Goal: Information Seeking & Learning: Check status

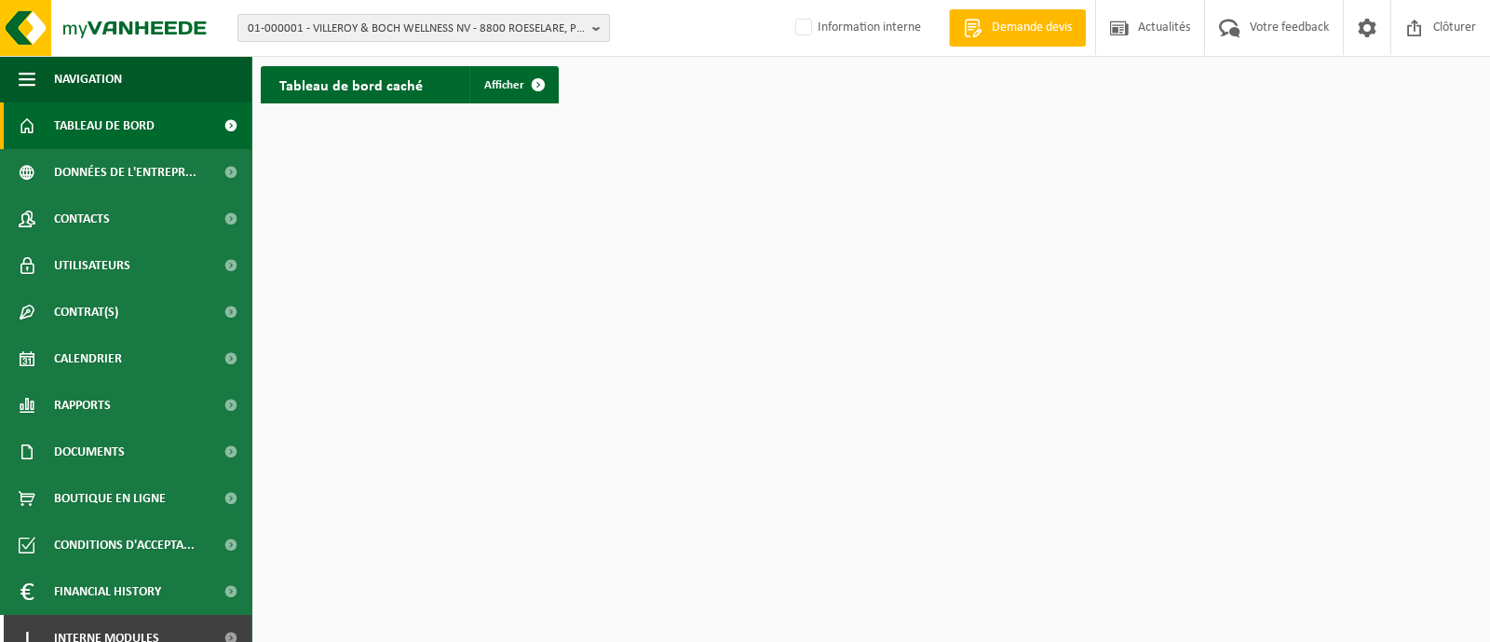
click at [472, 14] on button "01-000001 - VILLEROY & BOCH WELLNESS NV - 8800 ROESELARE, POPULIERSTRAAT 1" at bounding box center [424, 28] width 373 height 28
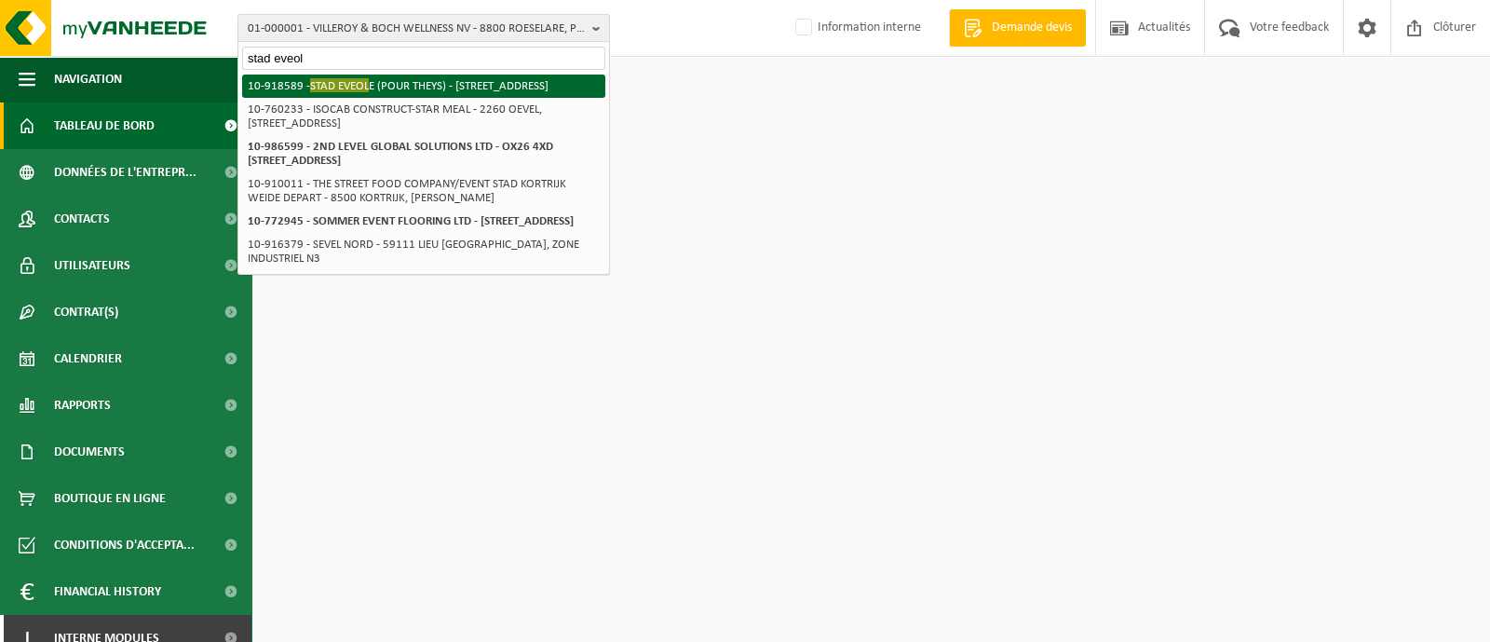
type input "stad eveol"
click at [288, 91] on li "10-918589 - STAD EVEOL E (POUR THEYS) - 59287 GUESNAIN, BOULEVARD PASTEUR 240" at bounding box center [423, 86] width 363 height 23
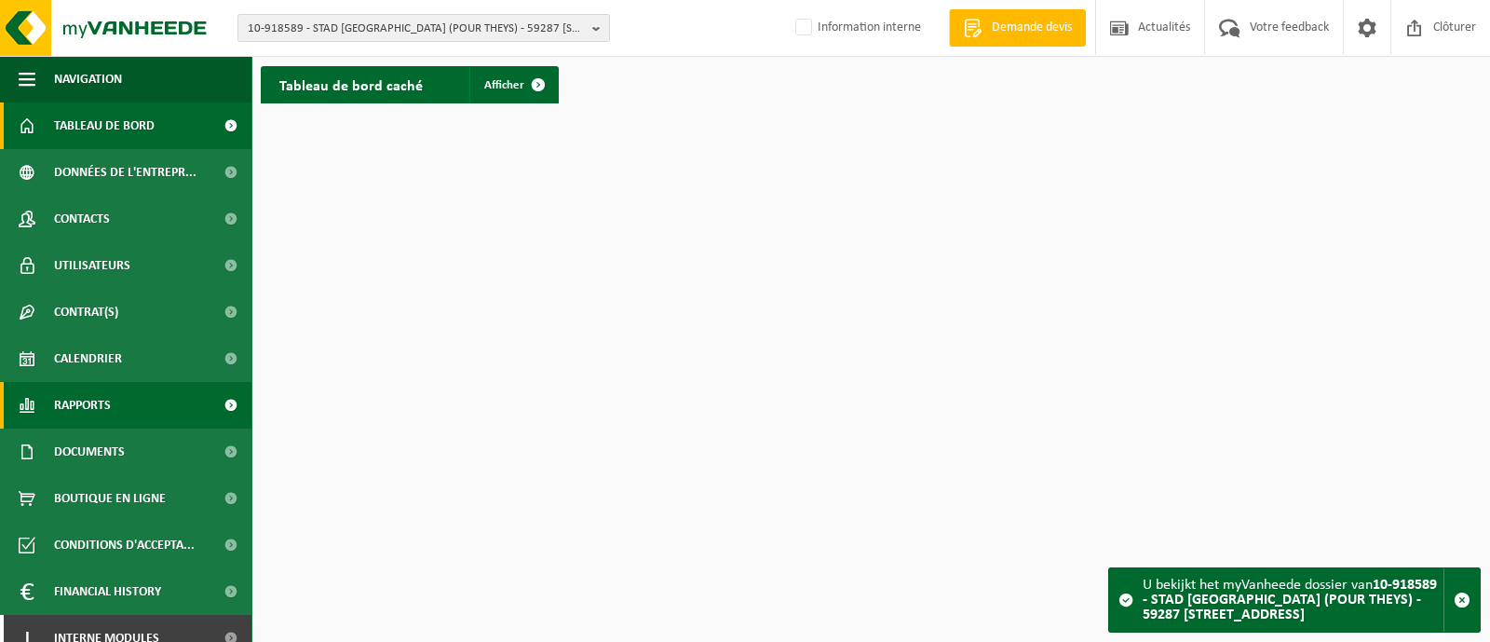
click at [82, 407] on span "Rapports" at bounding box center [82, 405] width 57 height 47
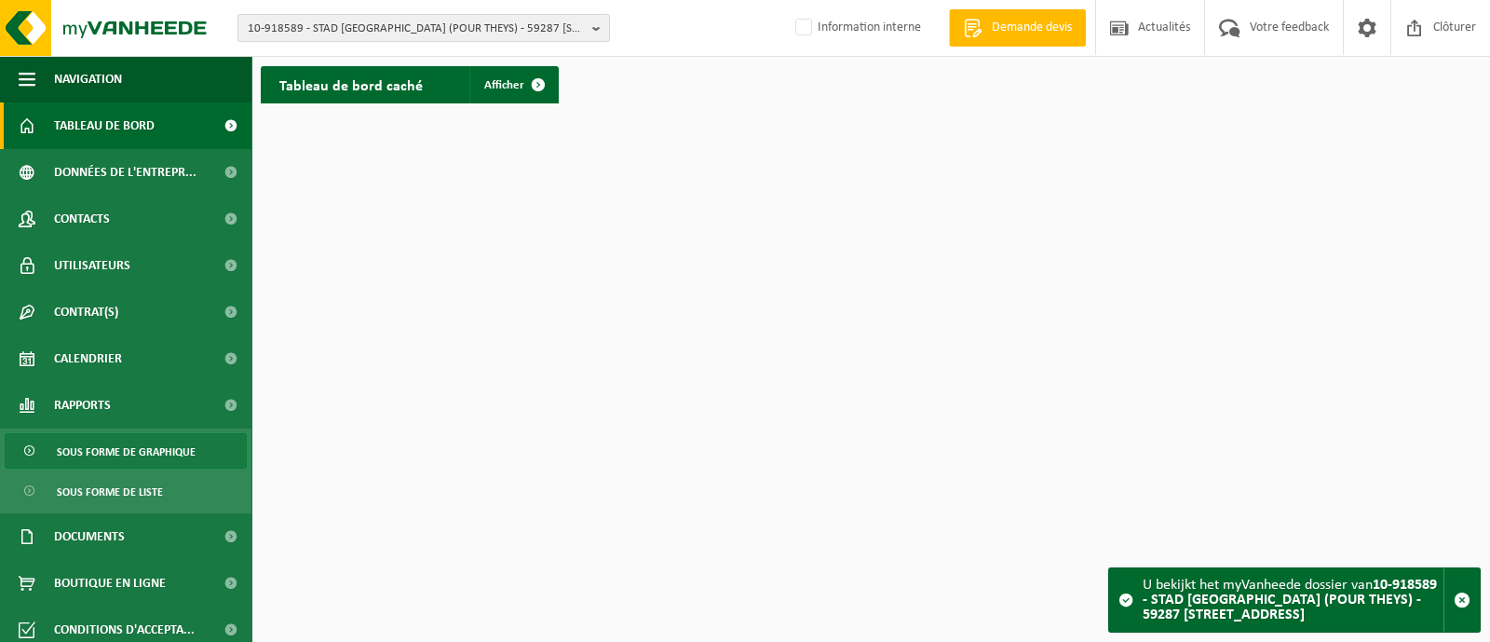
click at [92, 447] on span "Sous forme de graphique" at bounding box center [126, 451] width 139 height 35
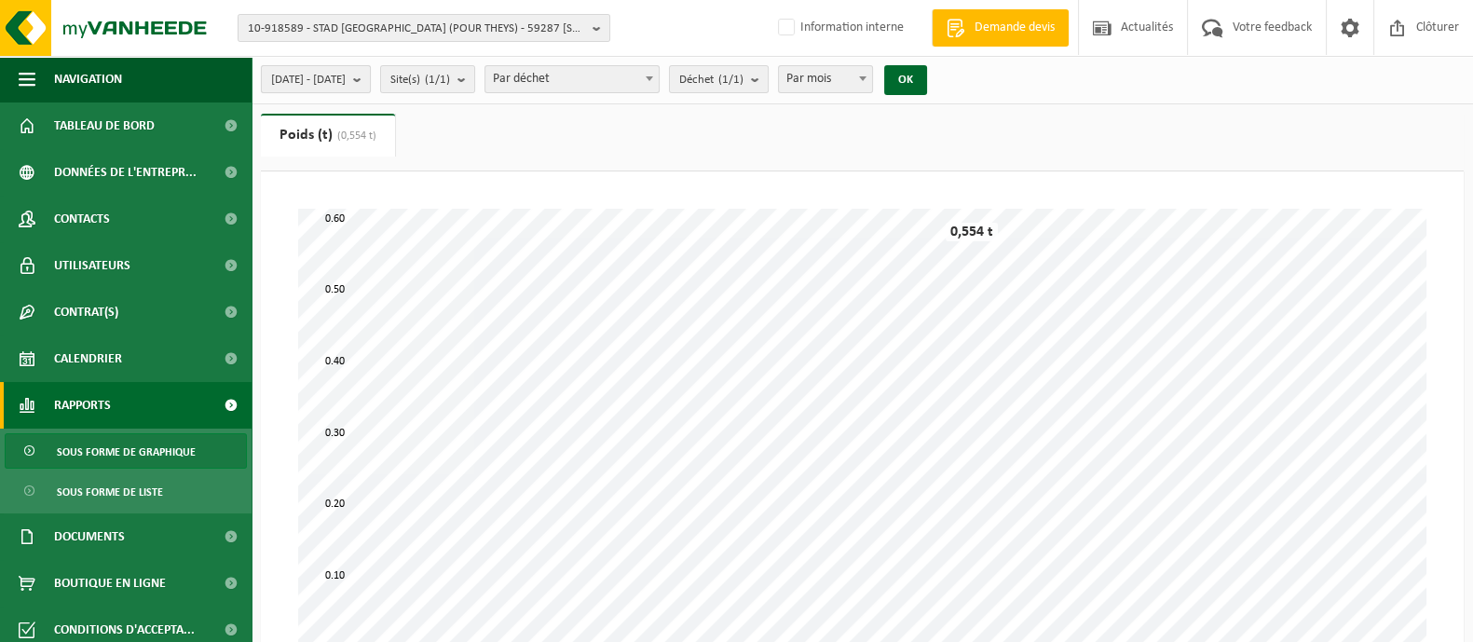
click at [346, 86] on span "2025-05-01 - 2025-10-02" at bounding box center [308, 80] width 75 height 28
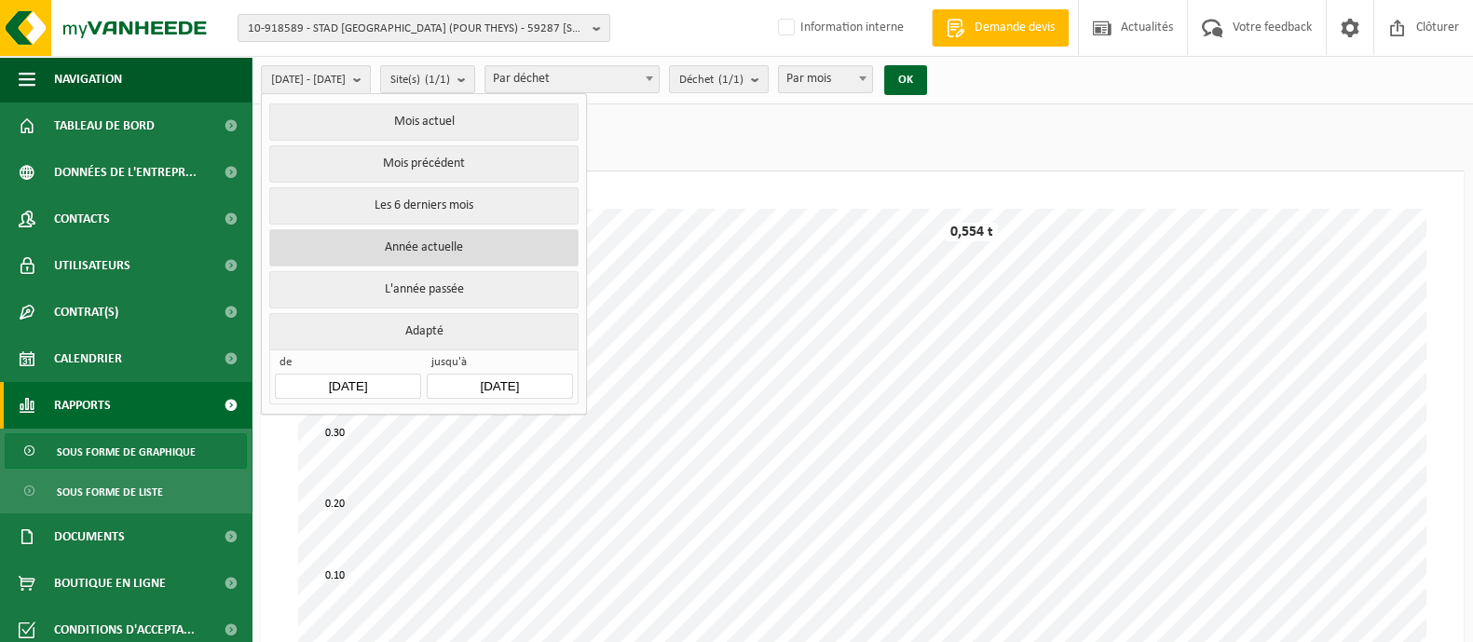
click at [404, 237] on button "Année actuelle" at bounding box center [423, 247] width 308 height 37
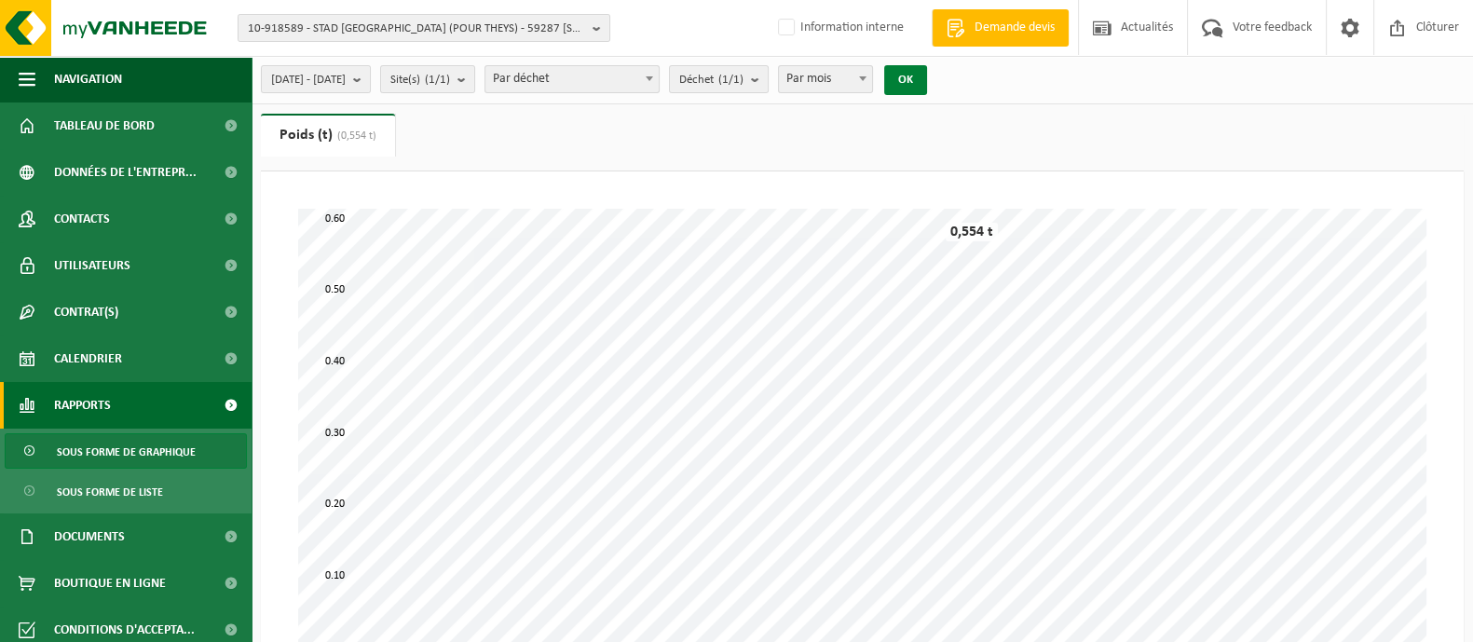
click at [927, 90] on button "OK" at bounding box center [905, 80] width 43 height 30
click at [346, 75] on span "2025-01-01 - 2025-10-02" at bounding box center [308, 80] width 75 height 28
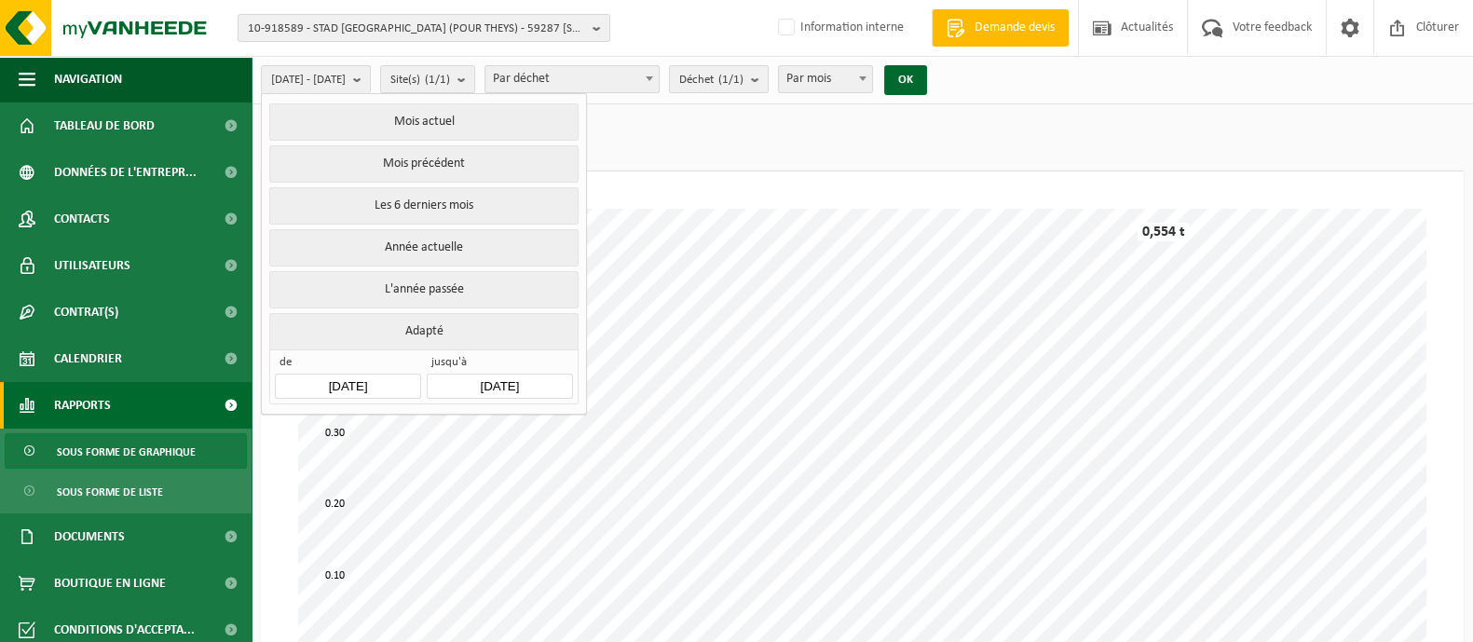
click at [324, 376] on input "2025-01-01" at bounding box center [347, 386] width 145 height 25
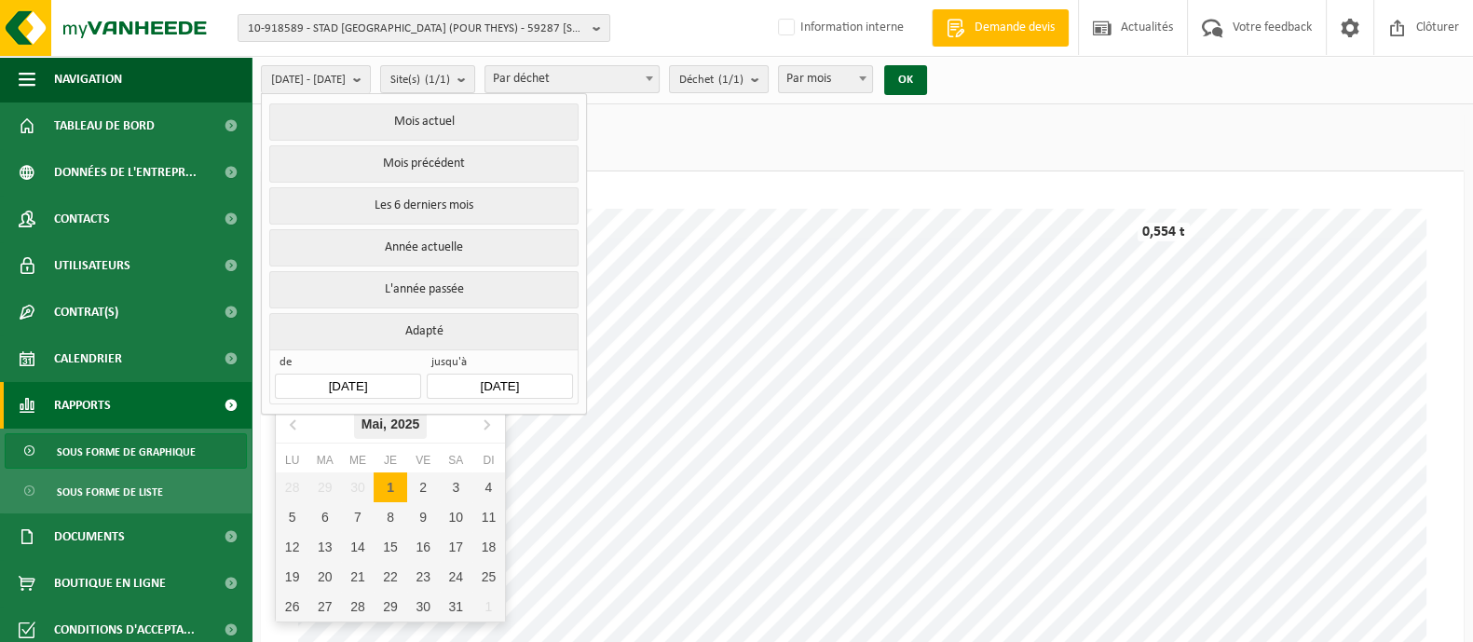
click at [404, 417] on icon "2025" at bounding box center [404, 423] width 29 height 13
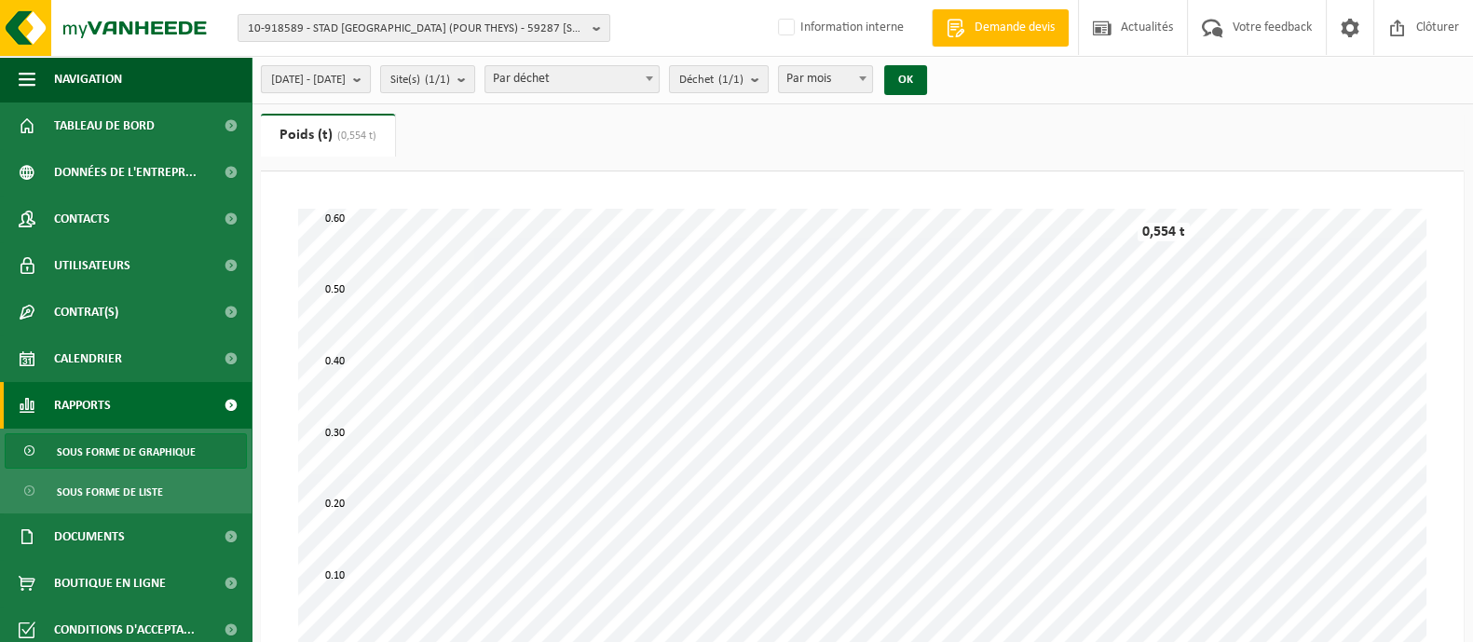
click at [360, 92] on button "2025-01-01 - 2025-10-02" at bounding box center [316, 79] width 110 height 28
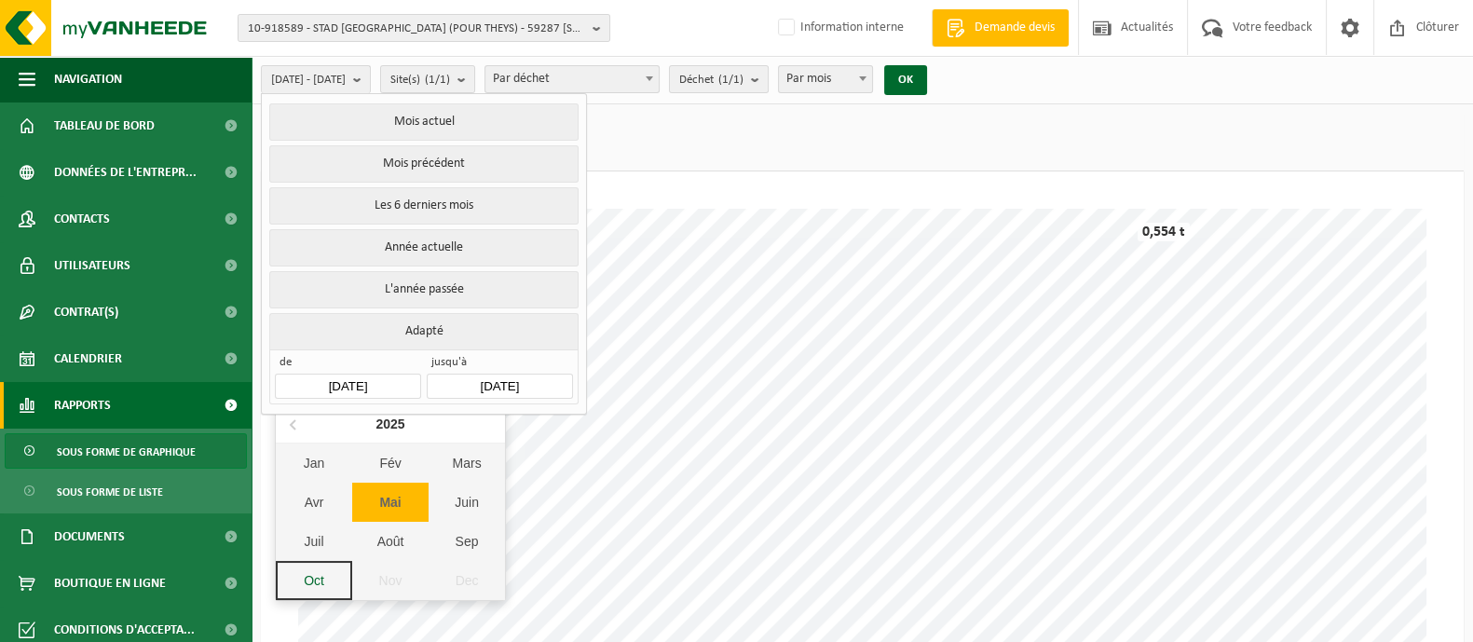
click at [355, 387] on input "2025-01-01" at bounding box center [347, 386] width 145 height 25
click at [293, 430] on icon at bounding box center [294, 424] width 30 height 30
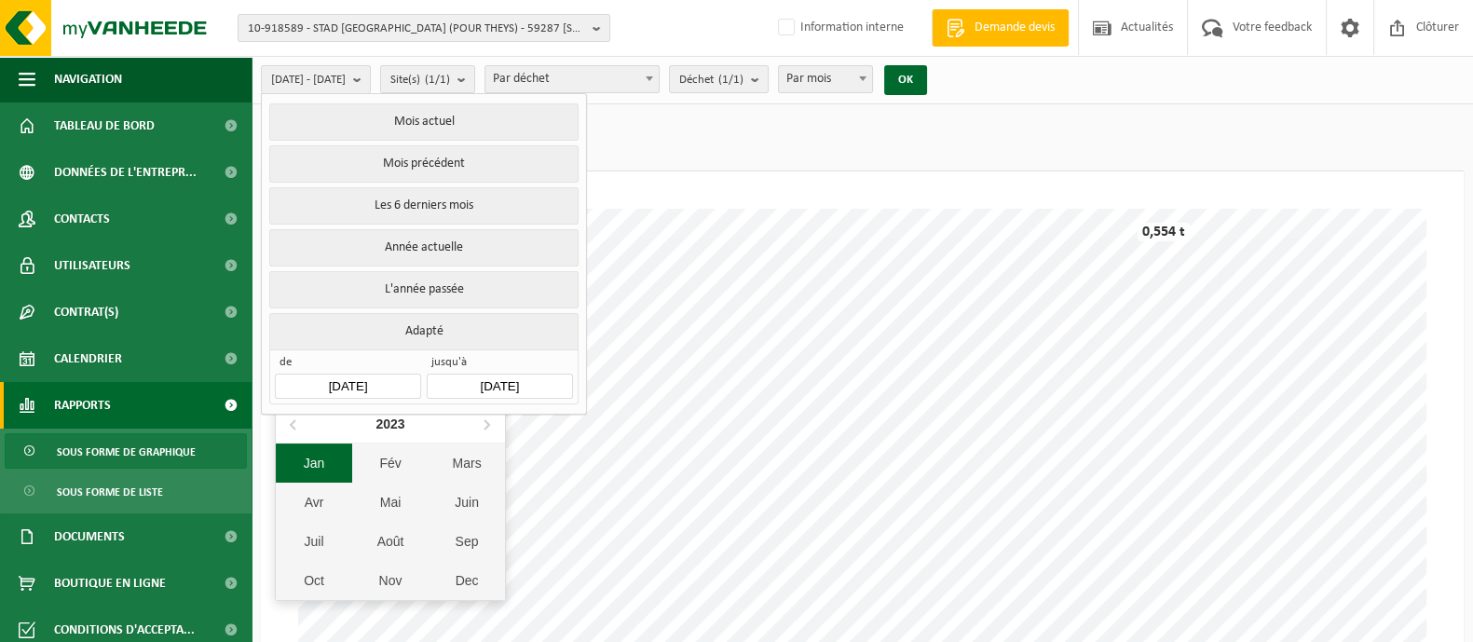
click at [324, 466] on div "Jan" at bounding box center [314, 462] width 76 height 39
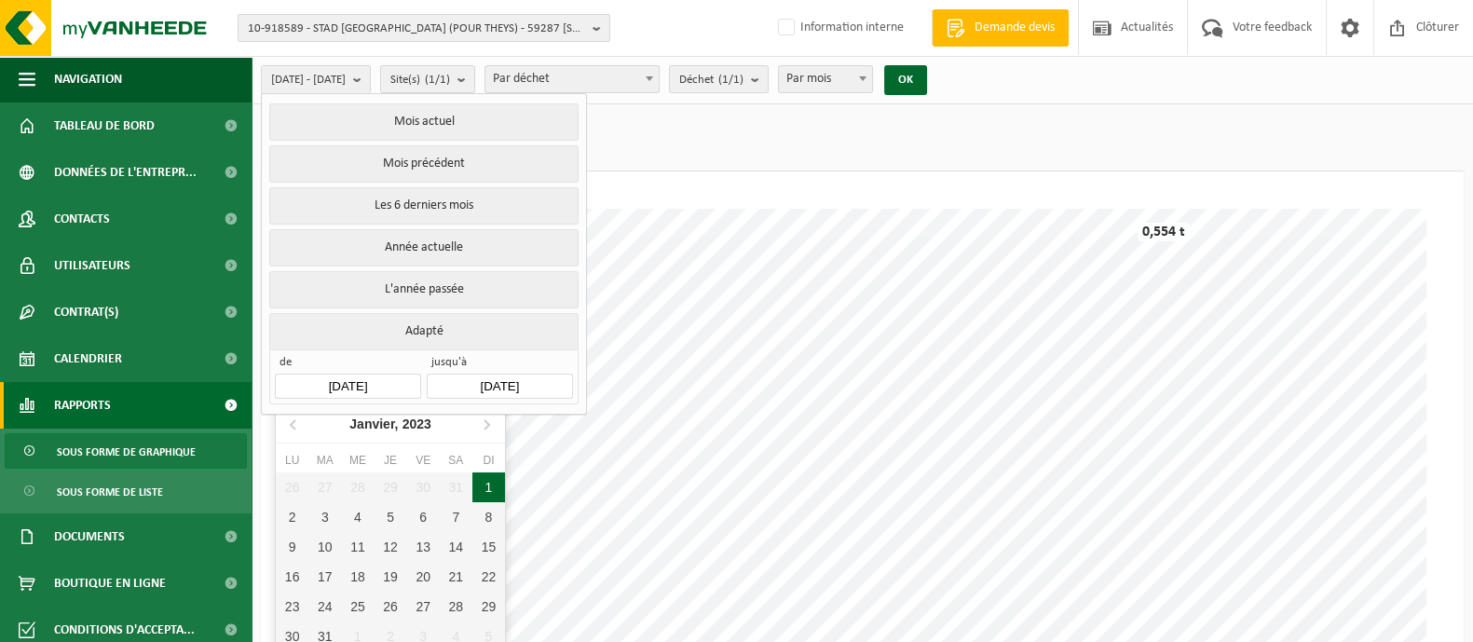
click at [477, 487] on div "1" at bounding box center [488, 487] width 33 height 30
type input "[DATE]"
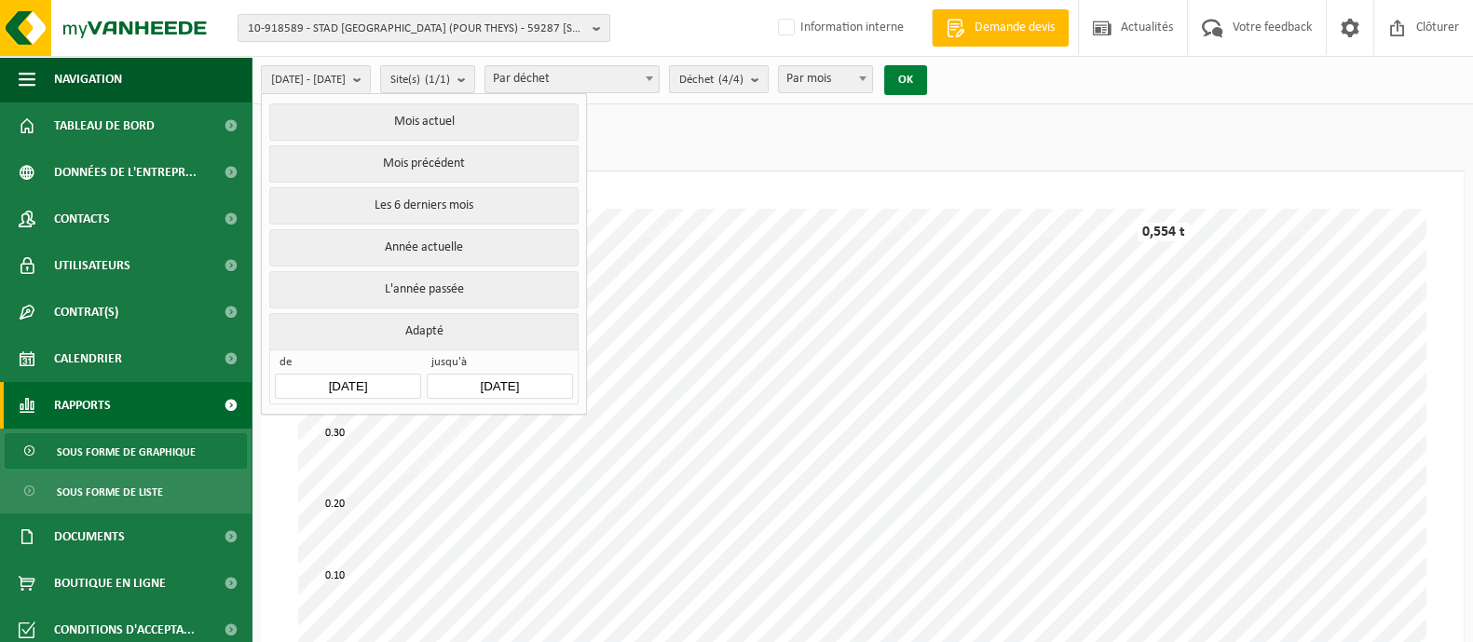
click at [927, 89] on button "OK" at bounding box center [905, 80] width 43 height 30
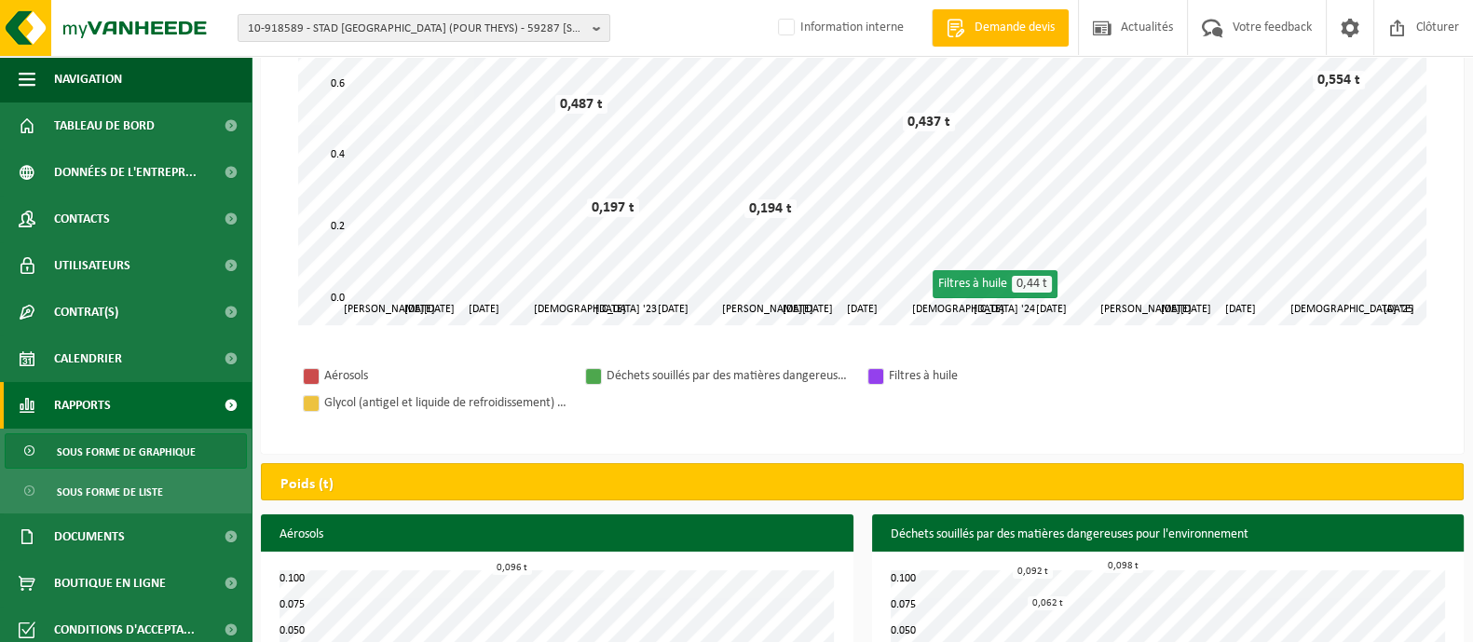
scroll to position [232, 0]
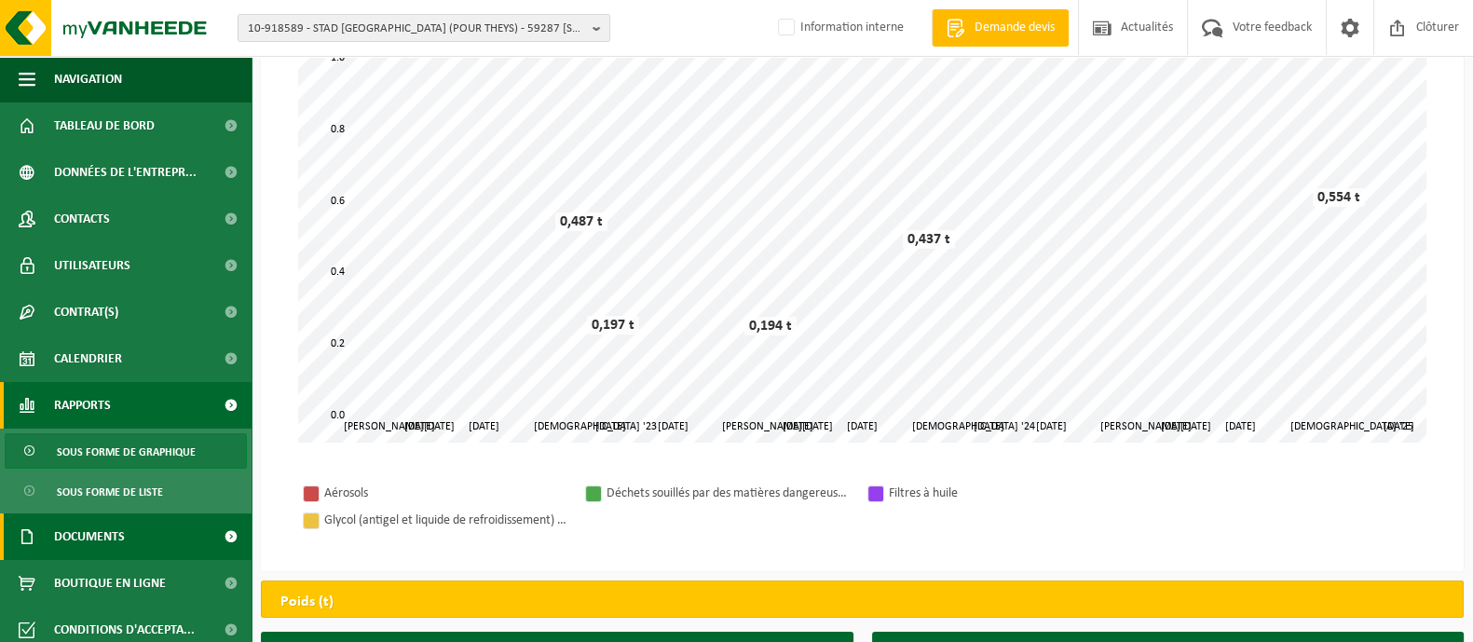
click at [78, 539] on span "Documents" at bounding box center [89, 536] width 71 height 47
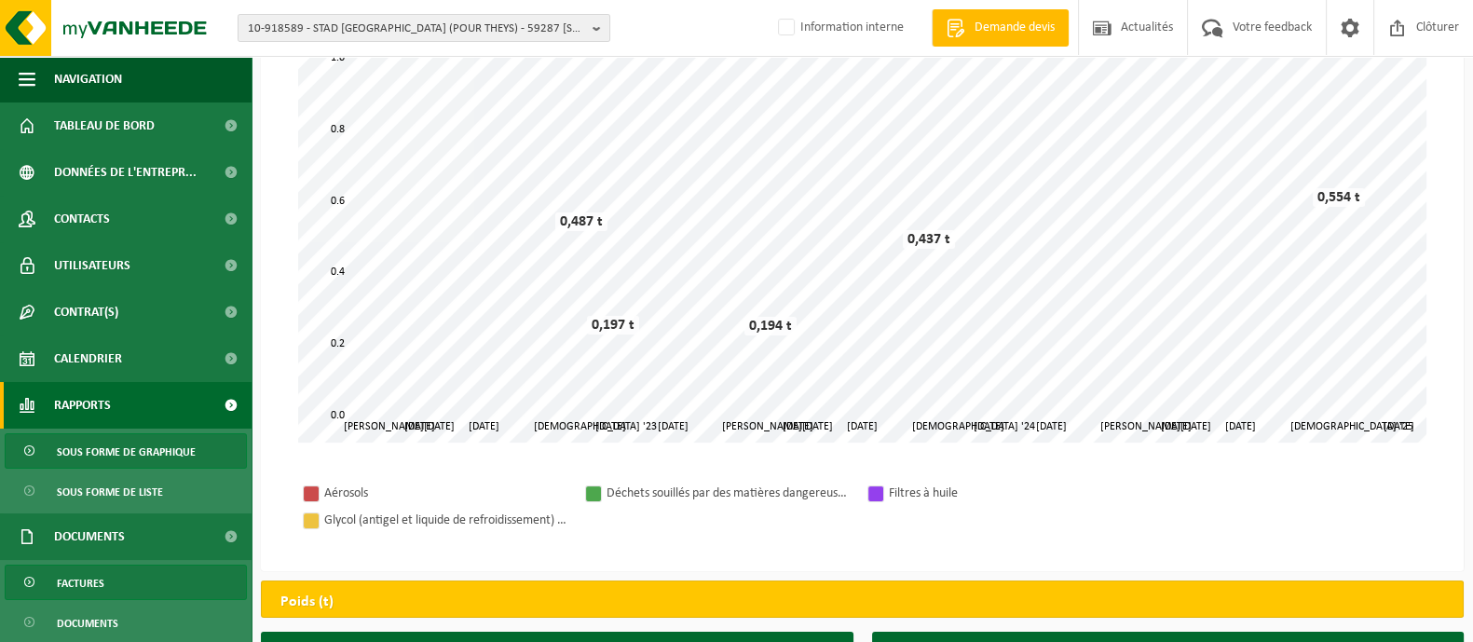
click at [75, 575] on span "Factures" at bounding box center [81, 582] width 48 height 35
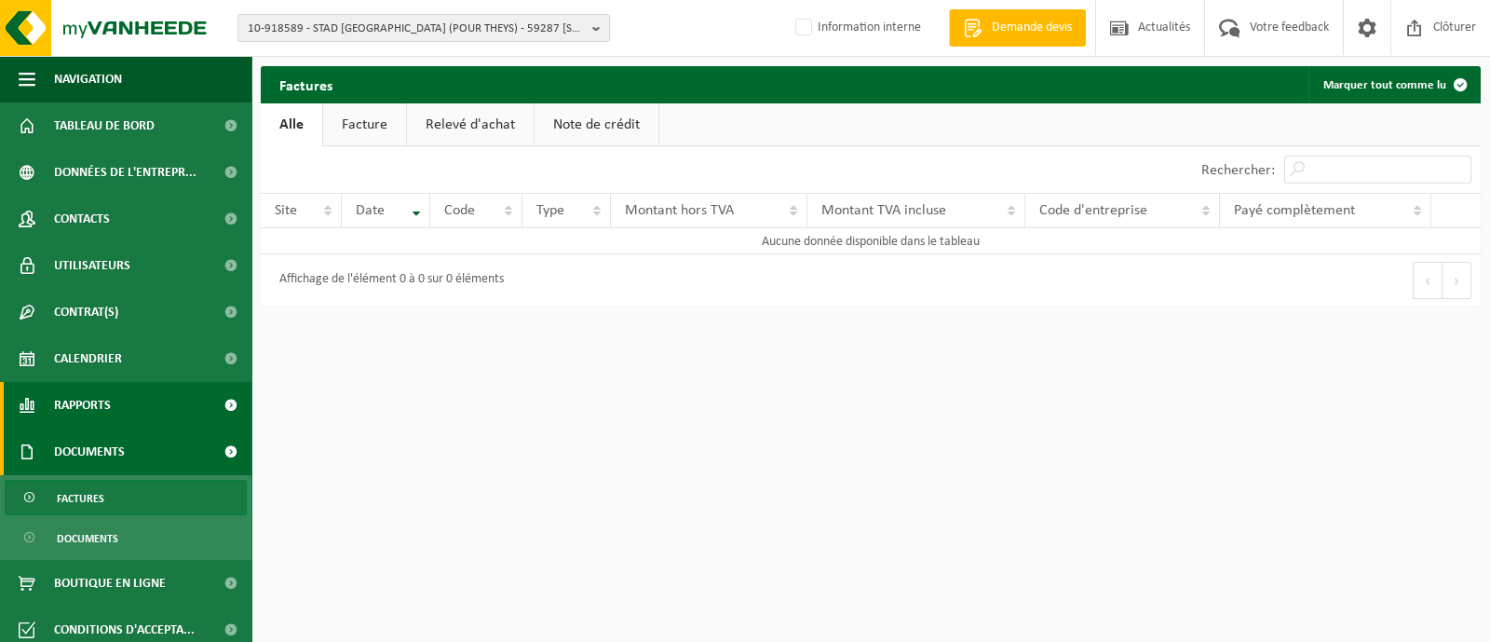
click at [90, 398] on span "Rapports" at bounding box center [82, 405] width 57 height 47
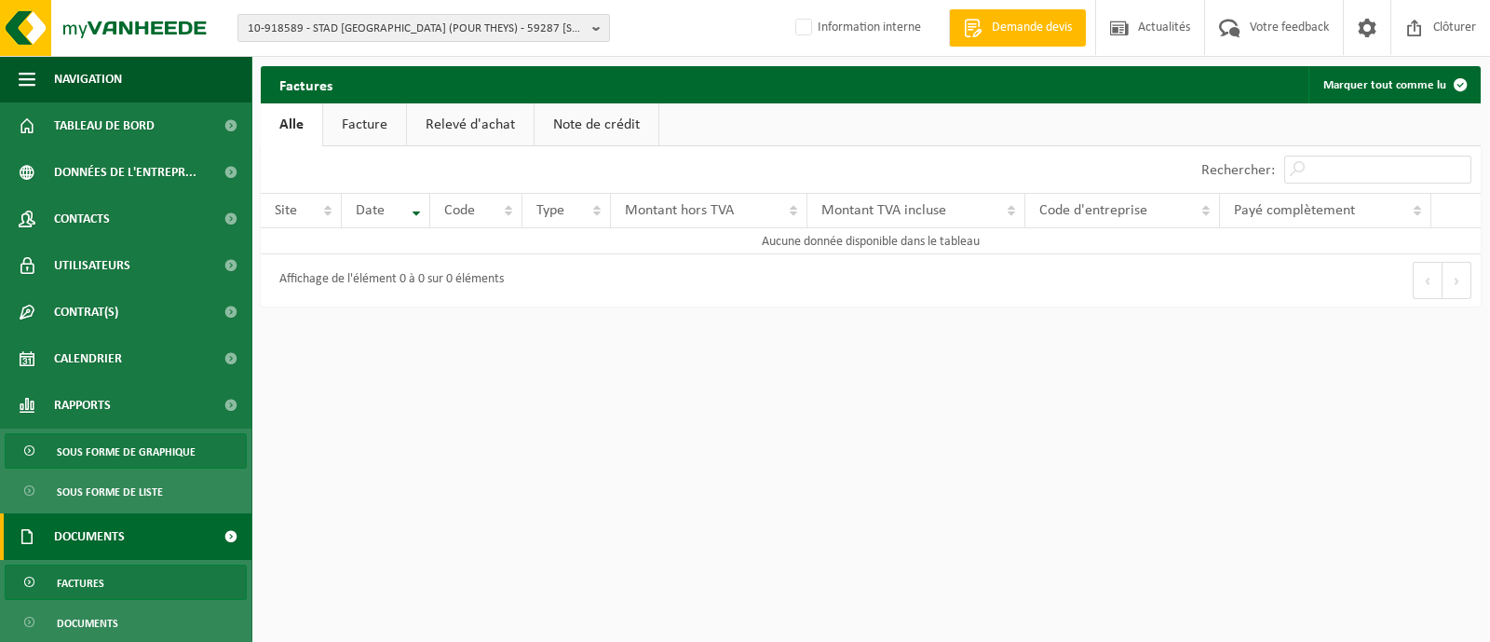
click at [98, 445] on span "Sous forme de graphique" at bounding box center [126, 451] width 139 height 35
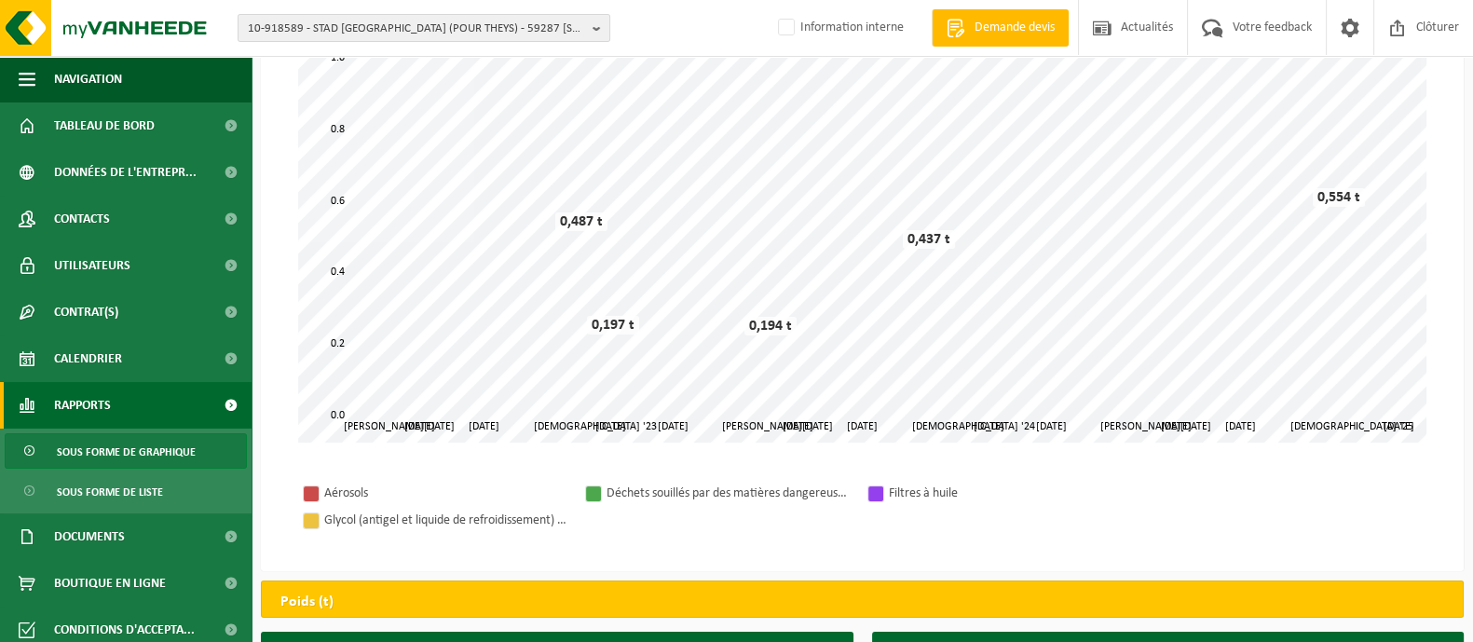
scroll to position [116, 0]
